Goal: Information Seeking & Learning: Learn about a topic

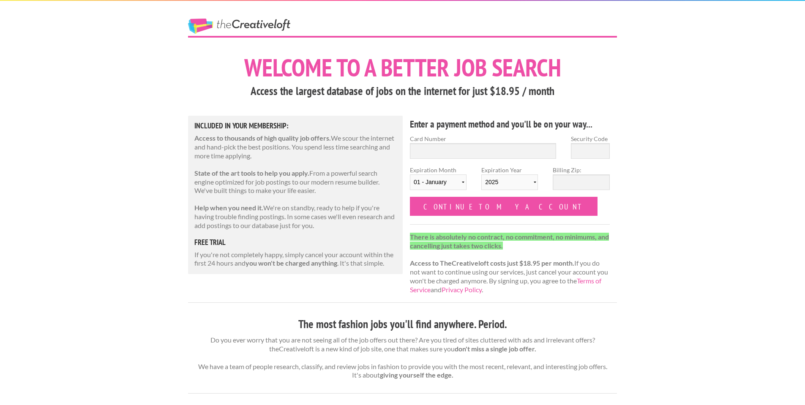
click at [208, 31] on link "The Creative Loft" at bounding box center [239, 26] width 102 height 15
click at [259, 24] on link "The Creative Loft" at bounding box center [239, 26] width 102 height 15
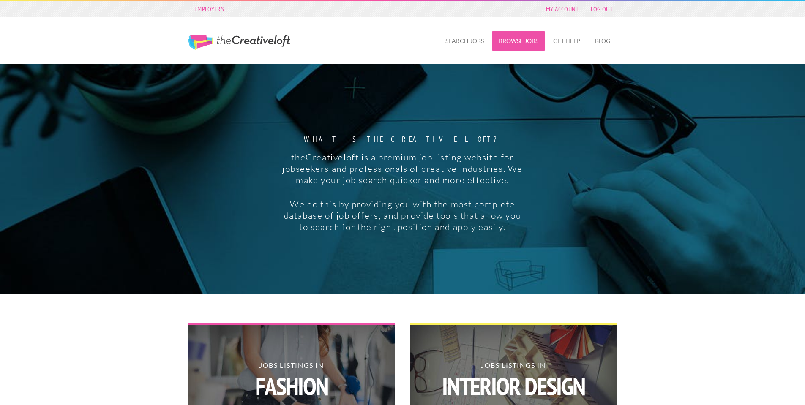
click at [509, 36] on link "Browse Jobs" at bounding box center [518, 40] width 53 height 19
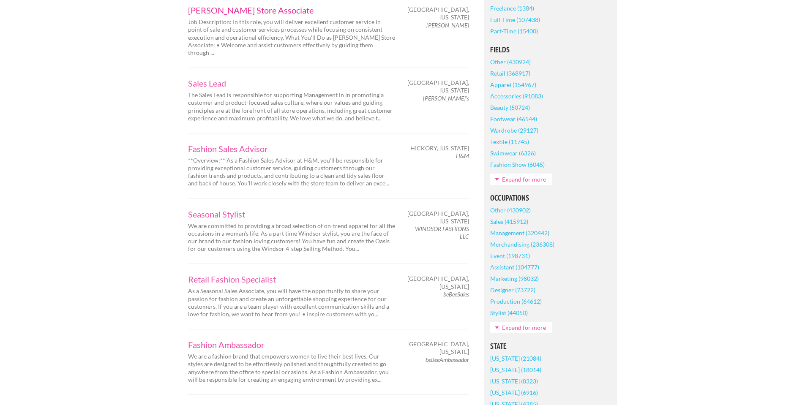
scroll to position [211, 0]
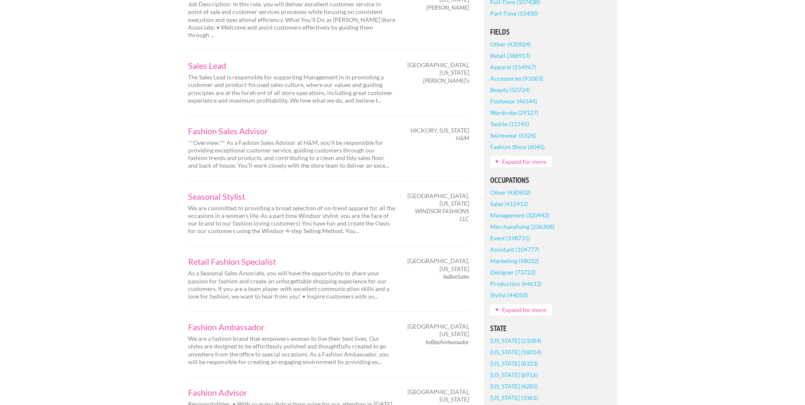
click at [523, 167] on link "Expand for more" at bounding box center [521, 161] width 62 height 11
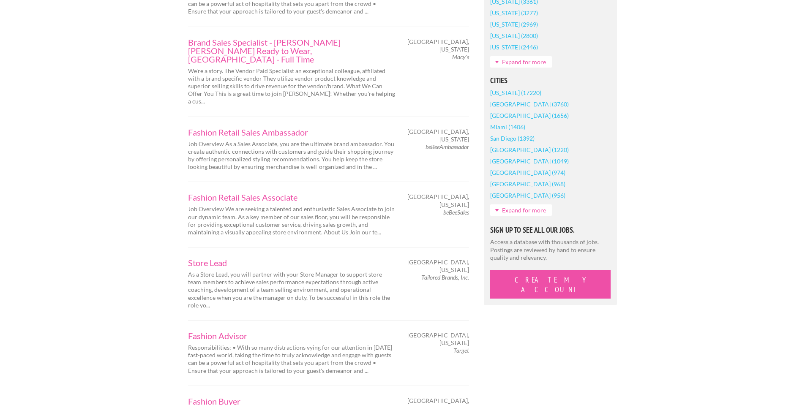
scroll to position [634, 0]
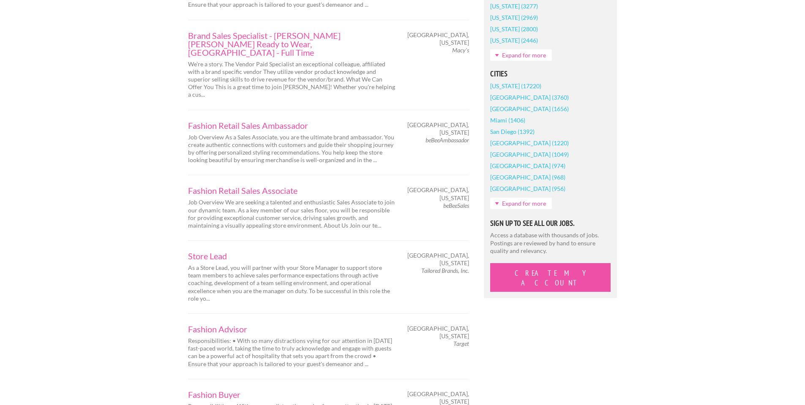
click at [518, 103] on link "[GEOGRAPHIC_DATA] (3760)" at bounding box center [529, 97] width 79 height 11
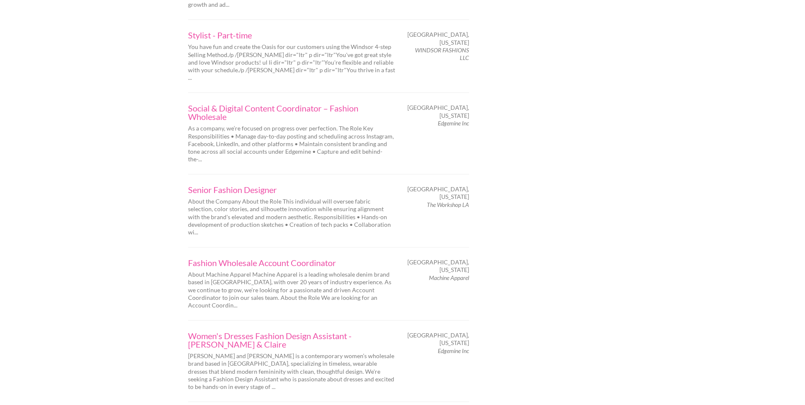
scroll to position [1099, 0]
